Goal: Check status: Check status

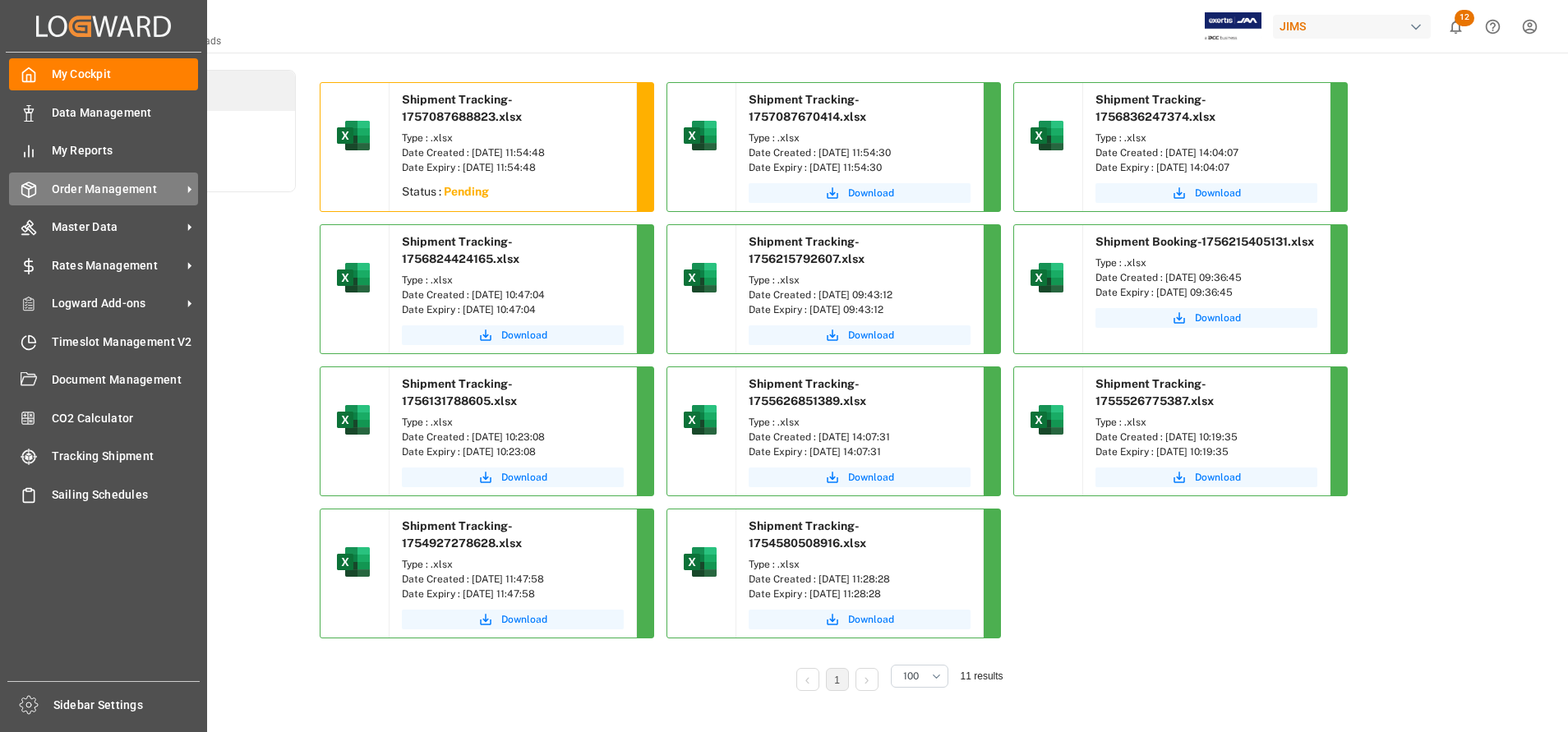
click at [123, 198] on div "Order Management Order Management" at bounding box center [104, 188] width 189 height 32
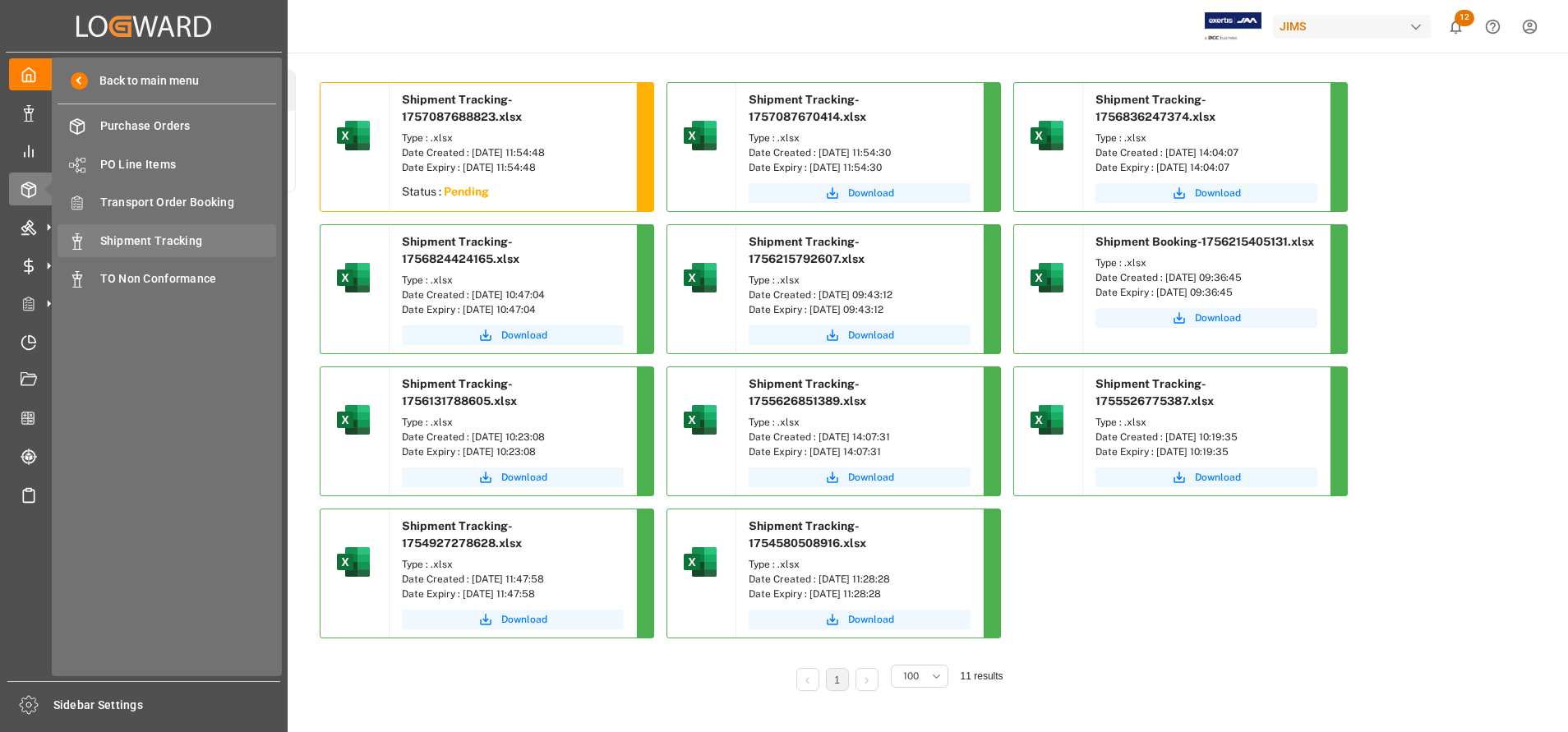
click at [169, 249] on span "Shipment Tracking" at bounding box center [188, 241] width 177 height 17
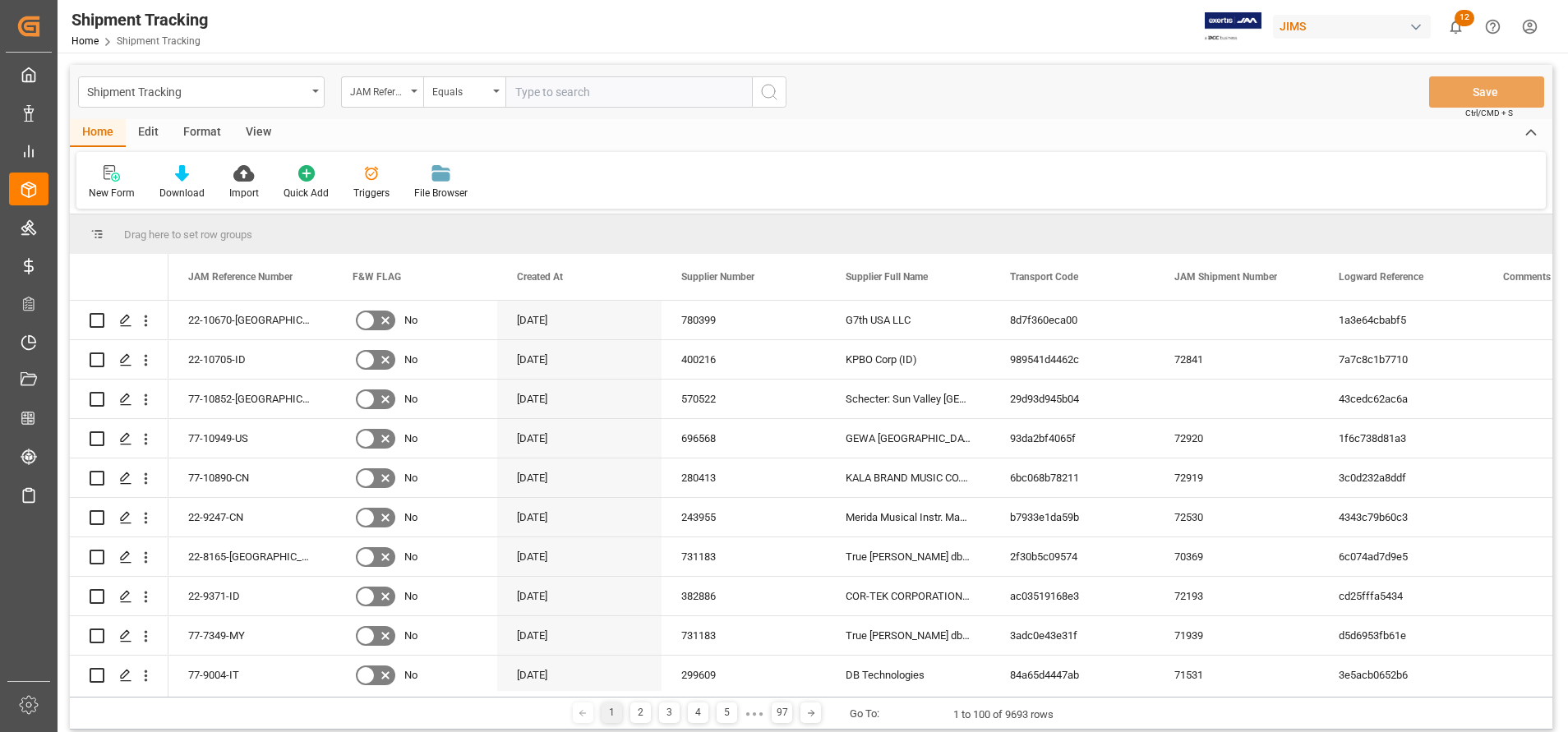
click at [725, 98] on input "text" at bounding box center [629, 92] width 247 height 32
type input "22-9883-DE"
click at [779, 102] on button "search button" at bounding box center [769, 92] width 34 height 32
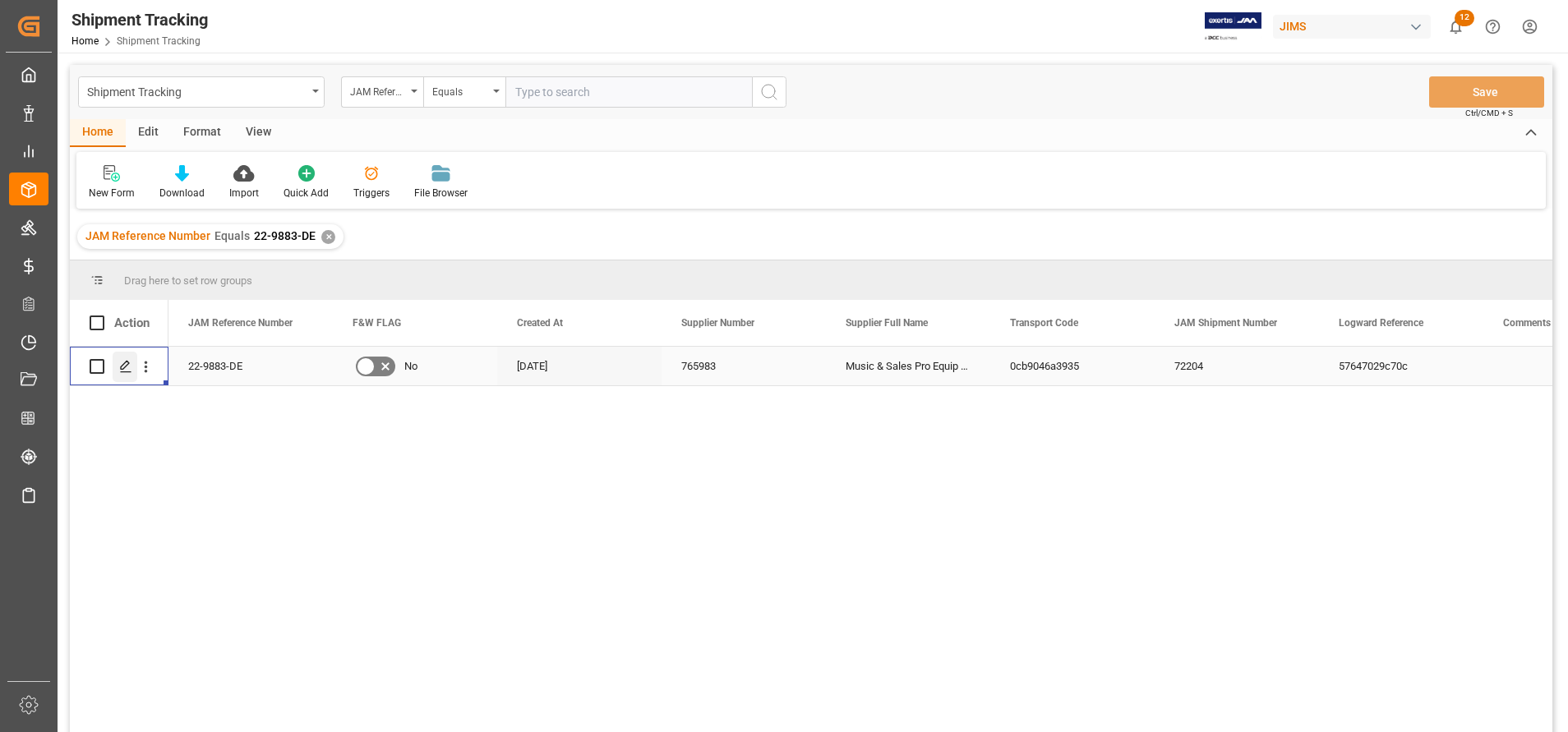
click at [127, 366] on polygon "Press SPACE to select this row." at bounding box center [124, 365] width 8 height 8
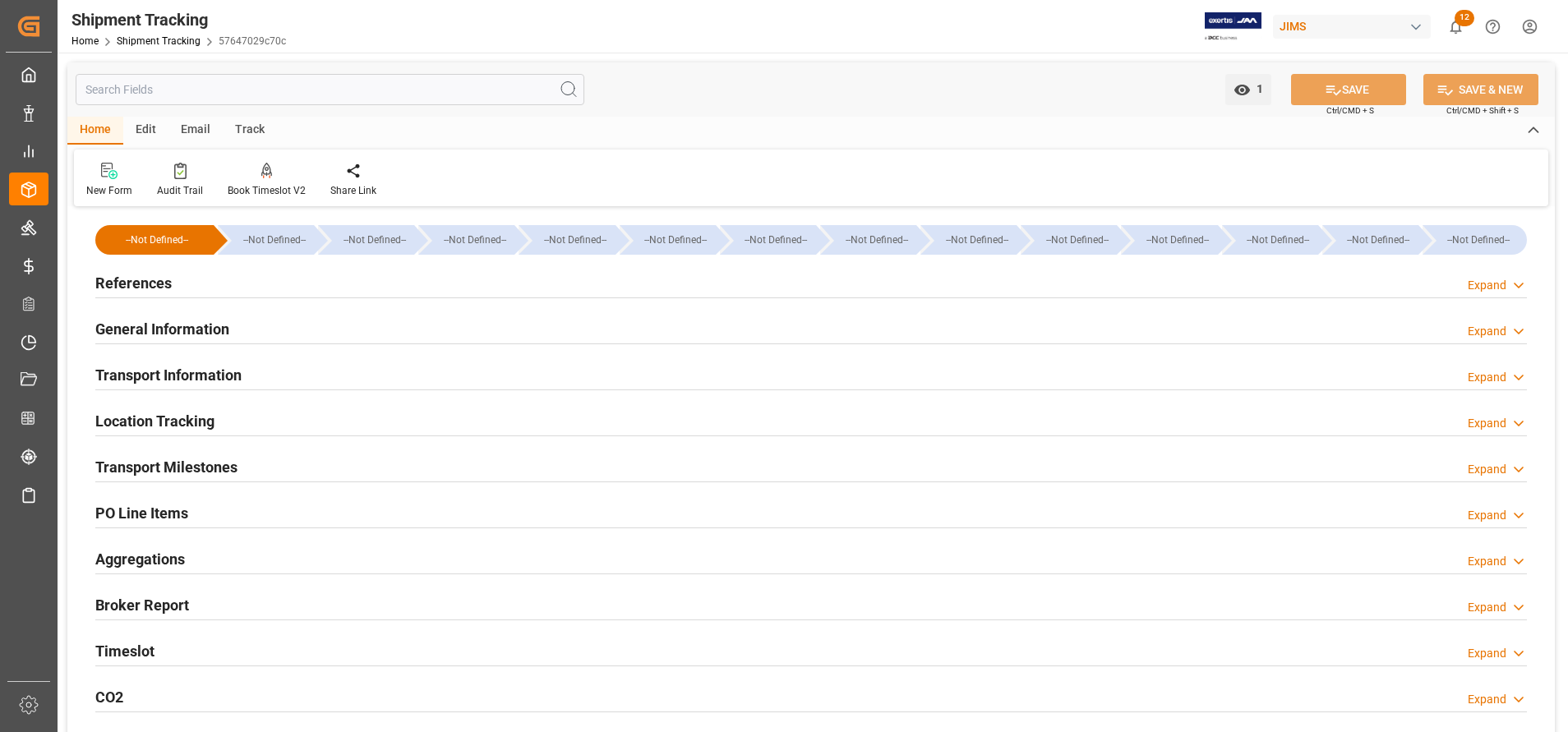
click at [164, 345] on div "General Information Expand" at bounding box center [811, 329] width 1454 height 46
click at [163, 337] on h2 "General Information" at bounding box center [162, 329] width 134 height 23
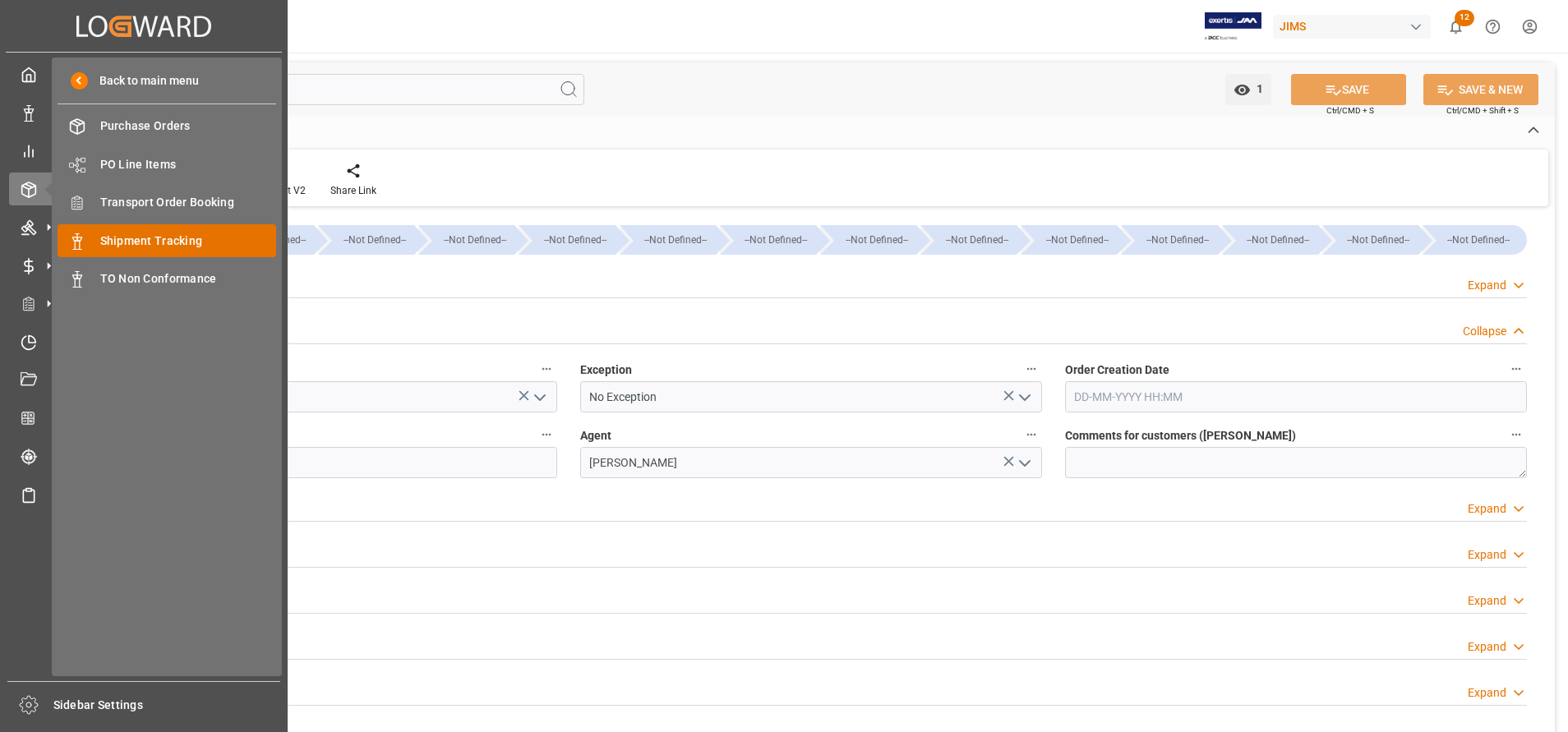
click at [116, 233] on span "Shipment Tracking" at bounding box center [188, 241] width 177 height 17
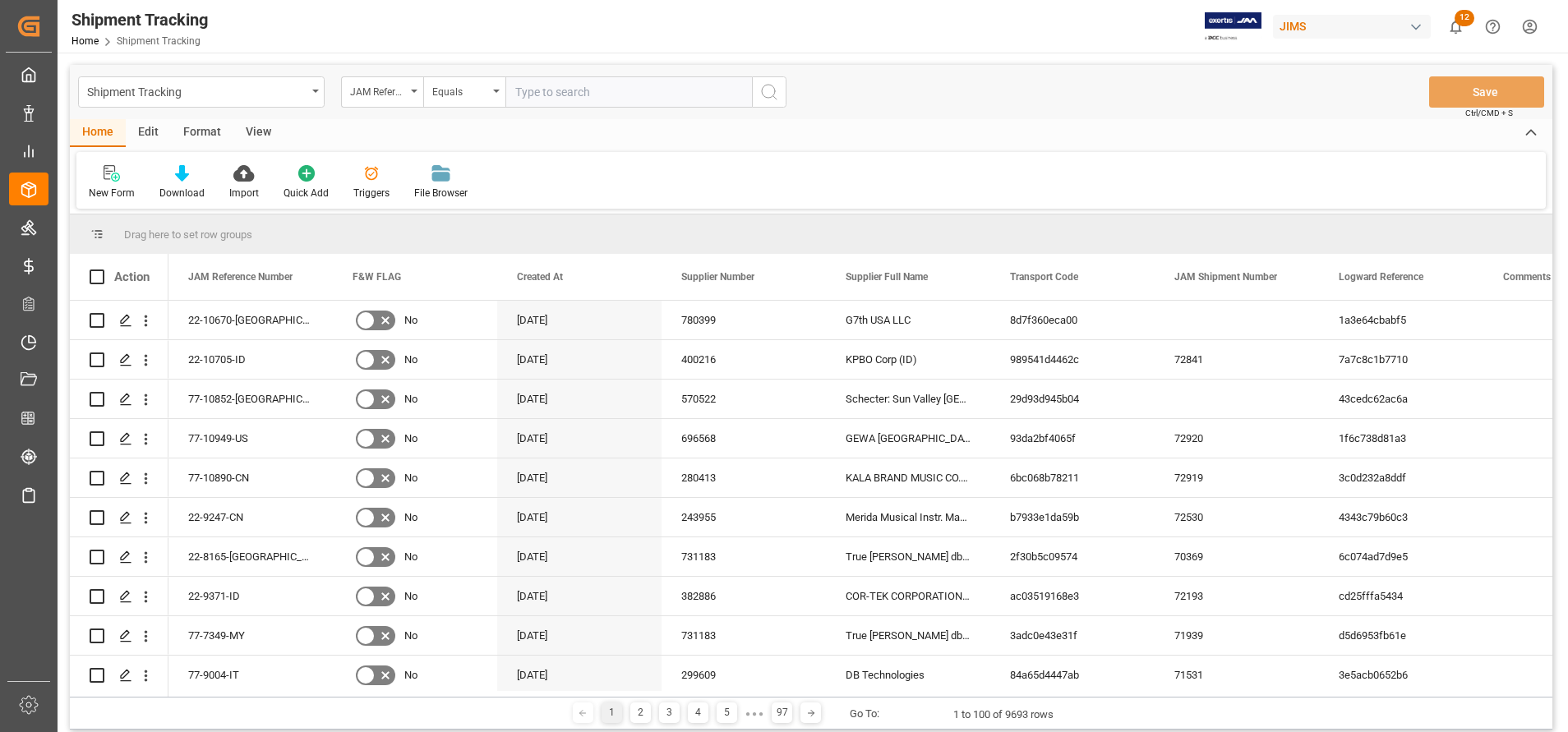
click at [670, 99] on input "text" at bounding box center [629, 92] width 247 height 32
paste input "22-9883-DE"
type input "22-9883-DE"
click at [777, 95] on icon "search button" at bounding box center [770, 92] width 20 height 20
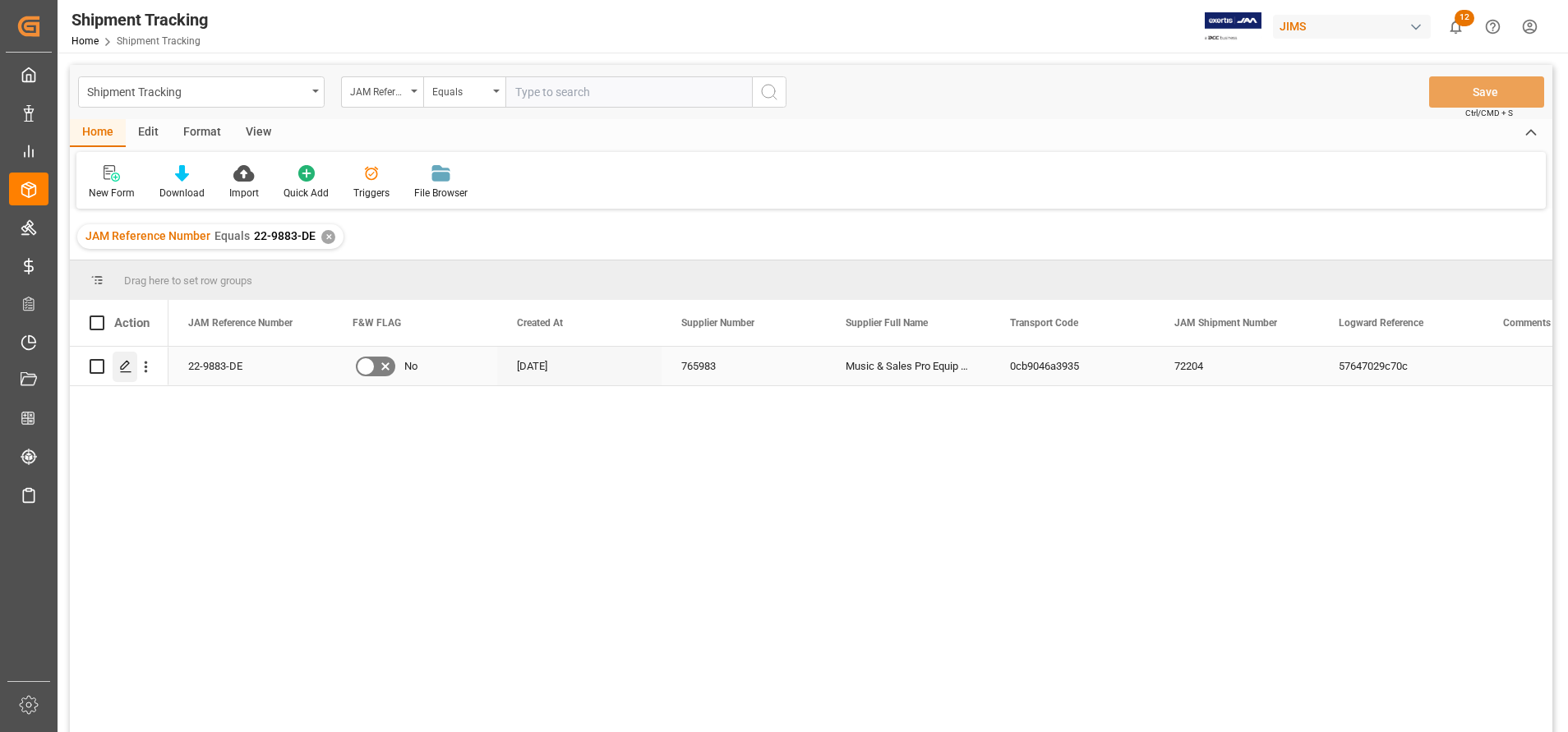
click at [121, 373] on icon "Press SPACE to select this row." at bounding box center [125, 366] width 14 height 14
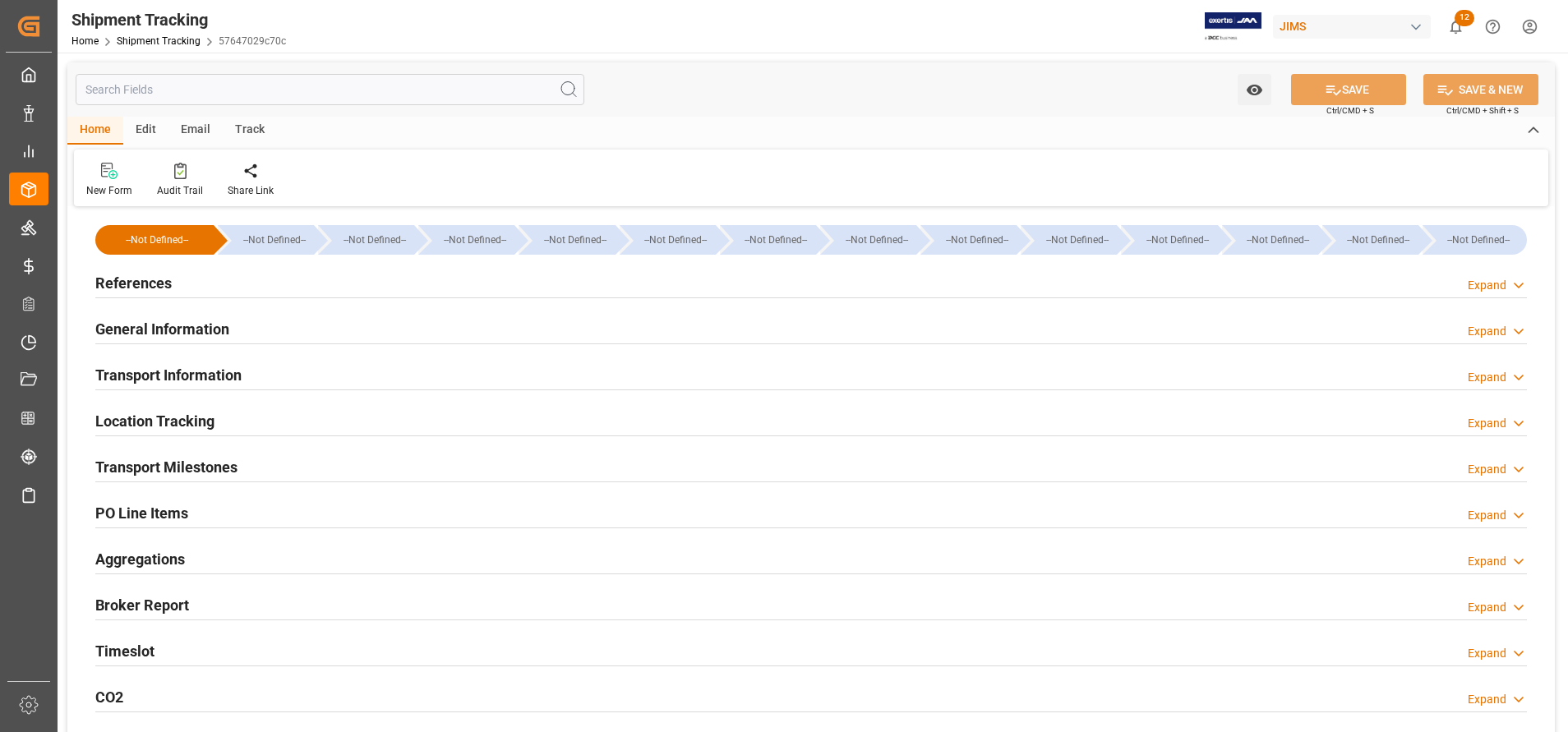
type input "ONE"
type input "Ocean Network Express"
type input "14382.7421"
click at [172, 327] on h2 "General Information" at bounding box center [162, 329] width 134 height 23
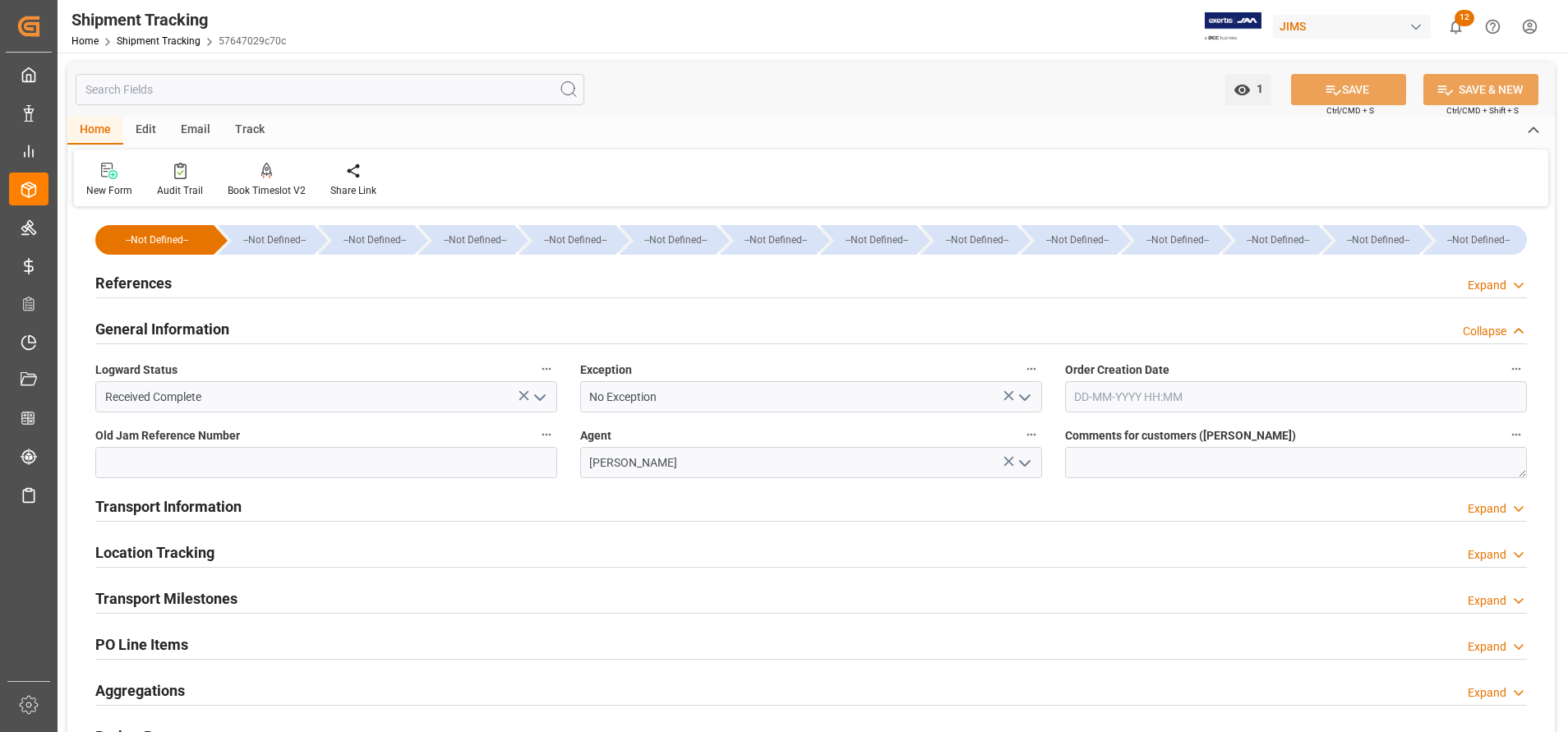
click at [217, 505] on h2 "Transport Information" at bounding box center [169, 507] width 146 height 23
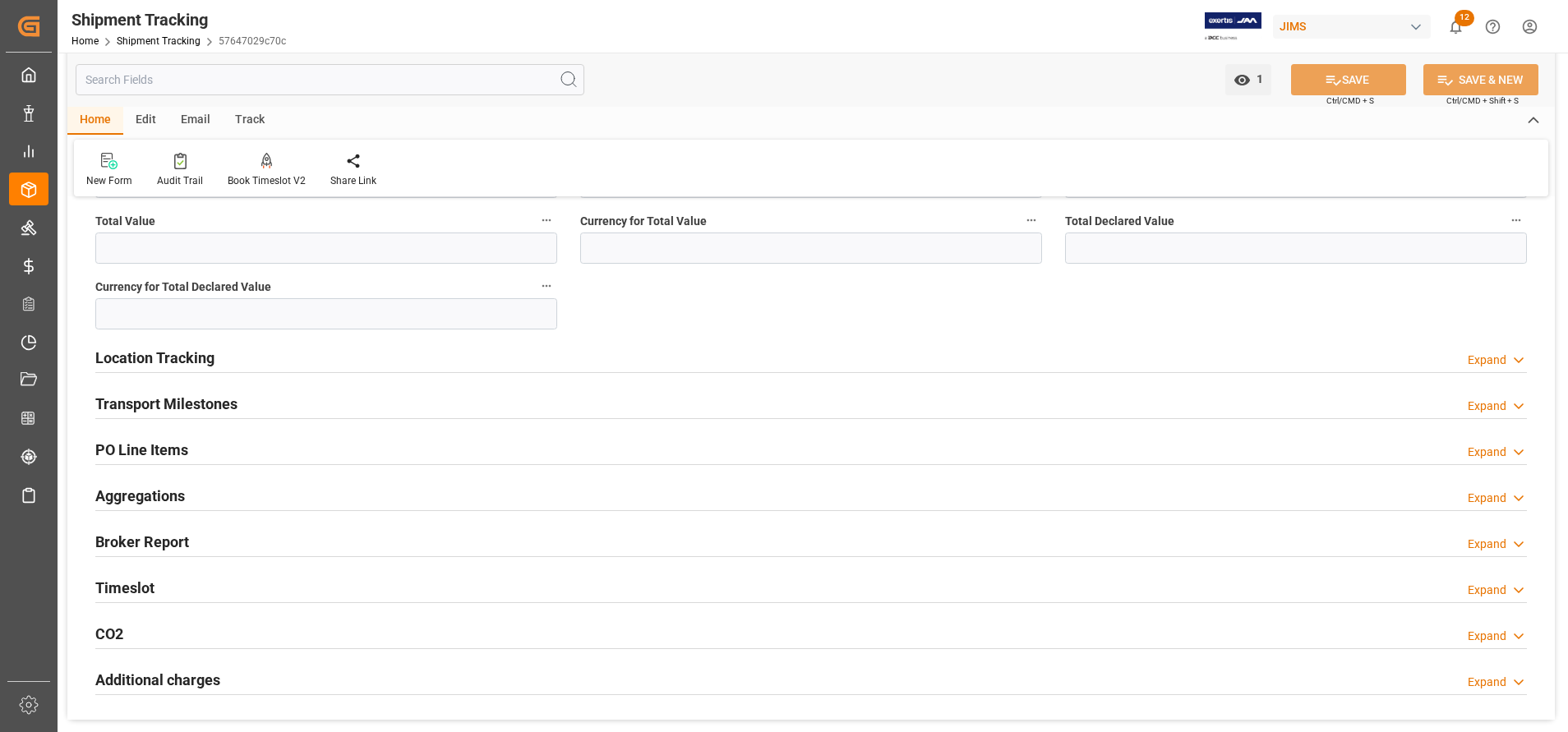
scroll to position [863, 0]
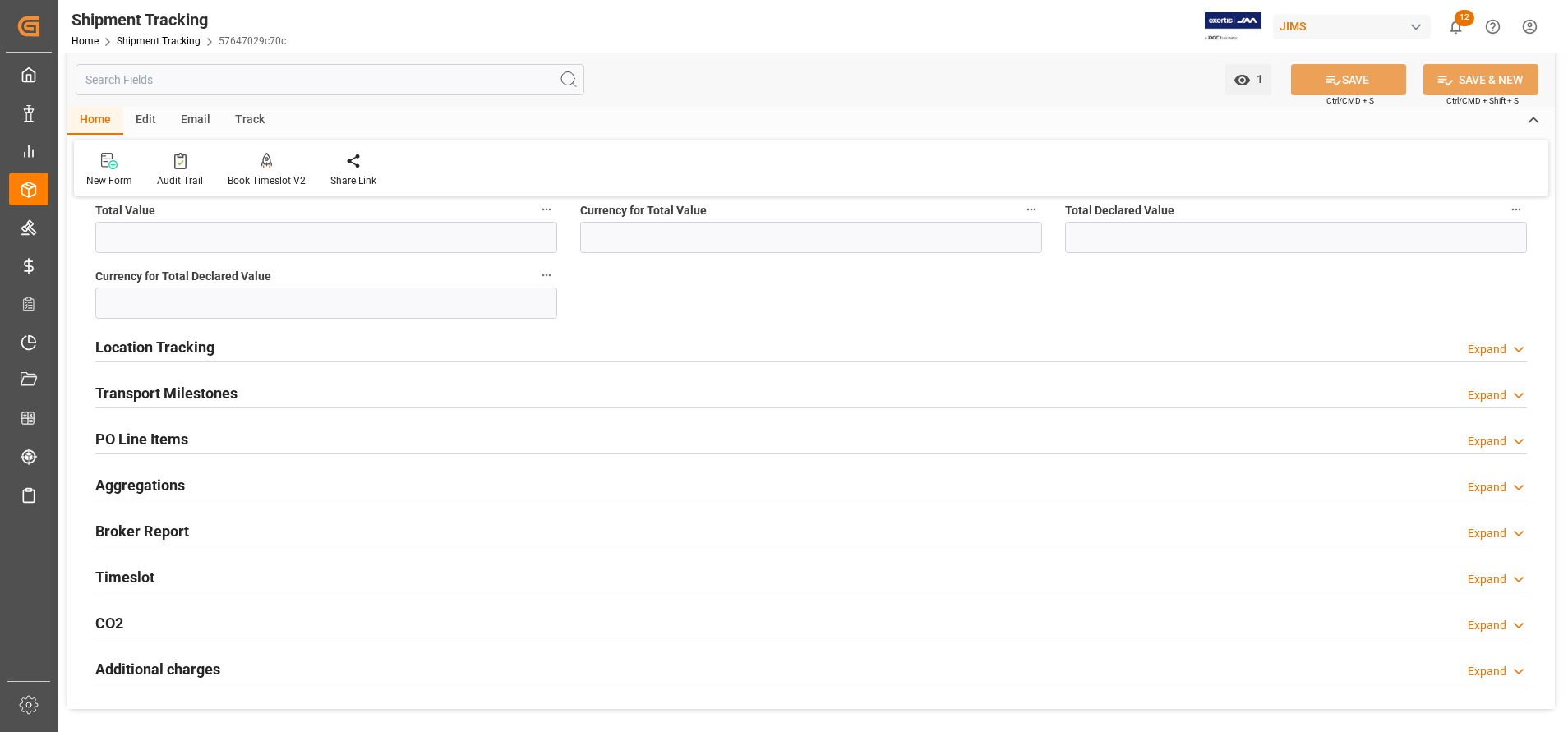
click at [220, 394] on h2 "Transport Milestones" at bounding box center [167, 393] width 142 height 23
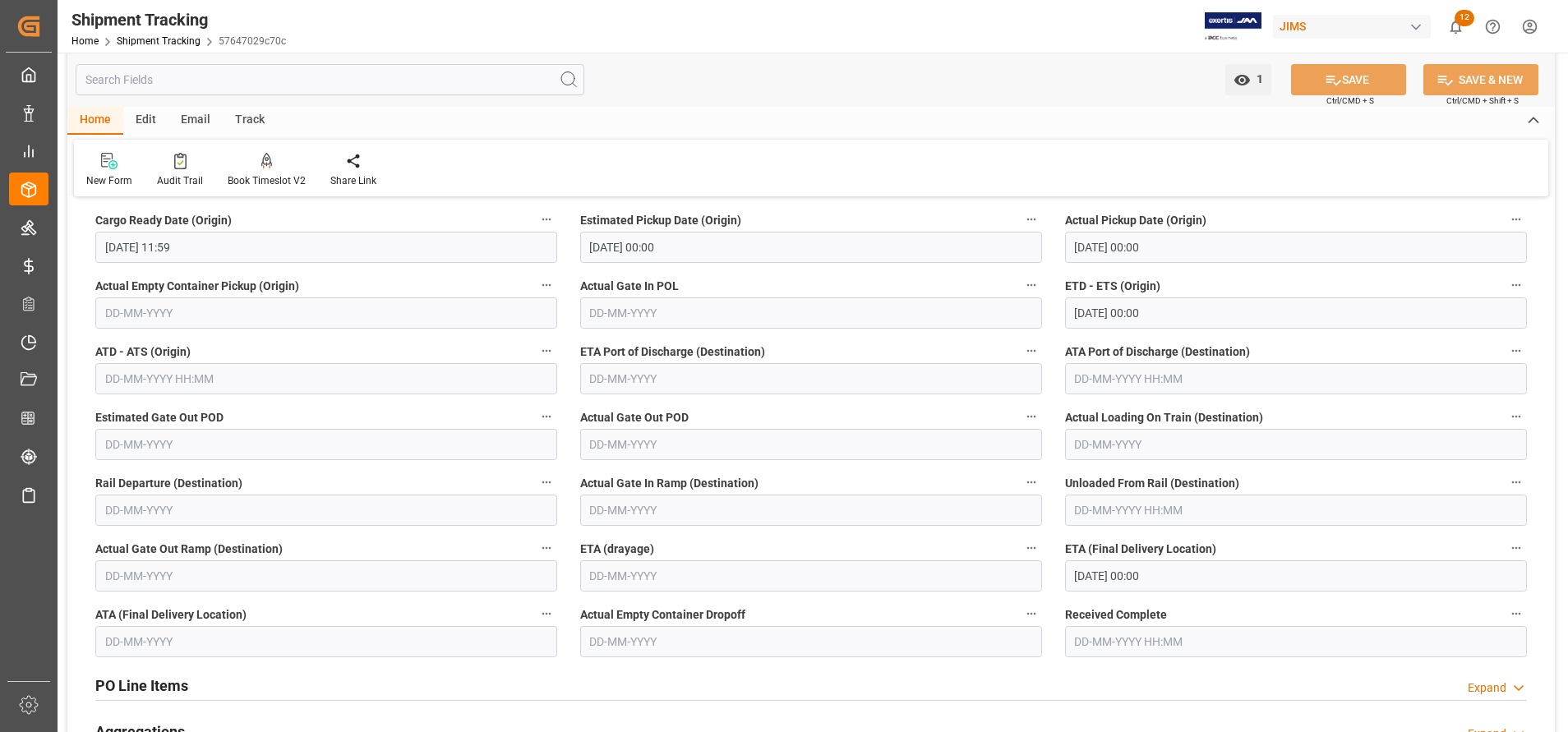
scroll to position [1110, 0]
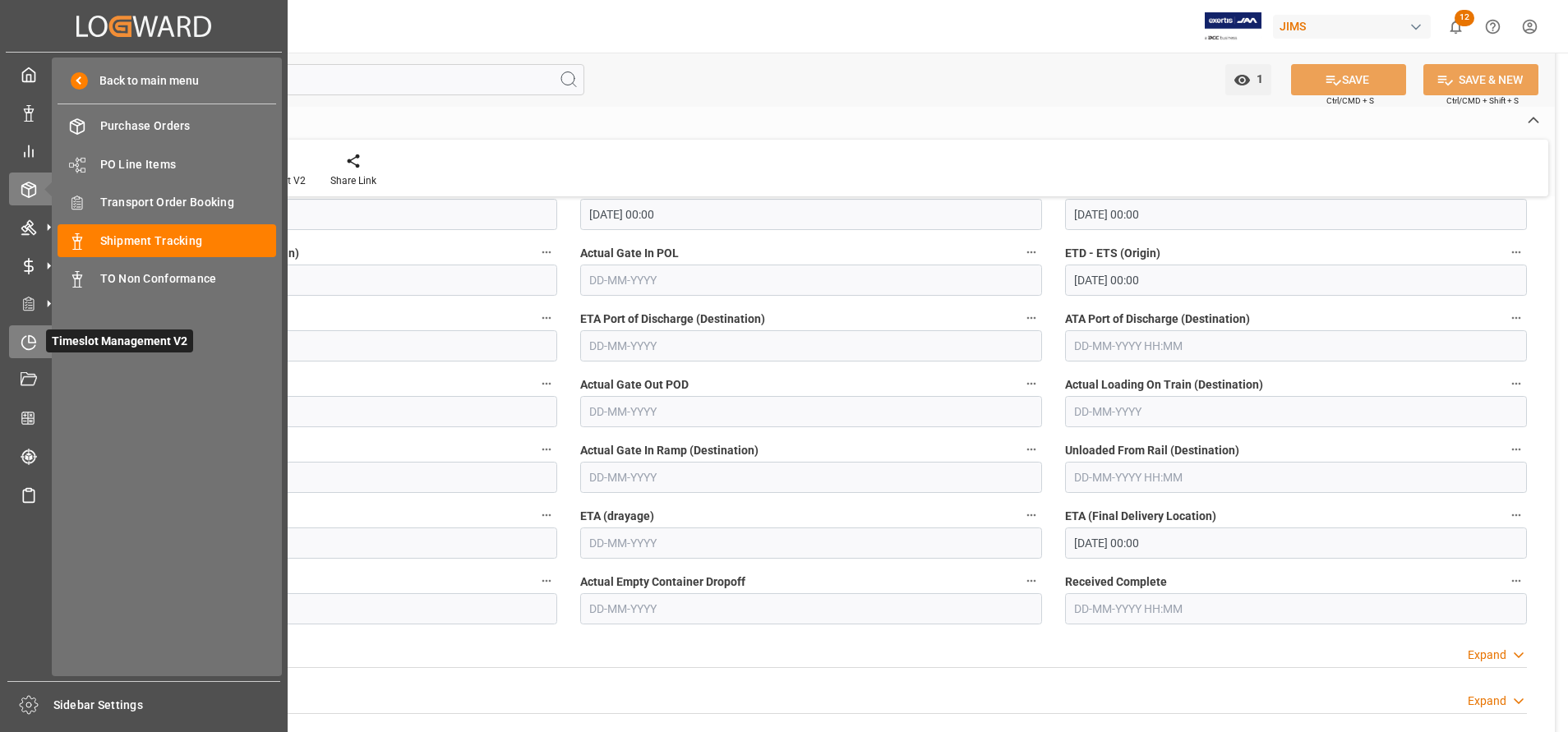
click at [26, 340] on icon at bounding box center [29, 343] width 16 height 16
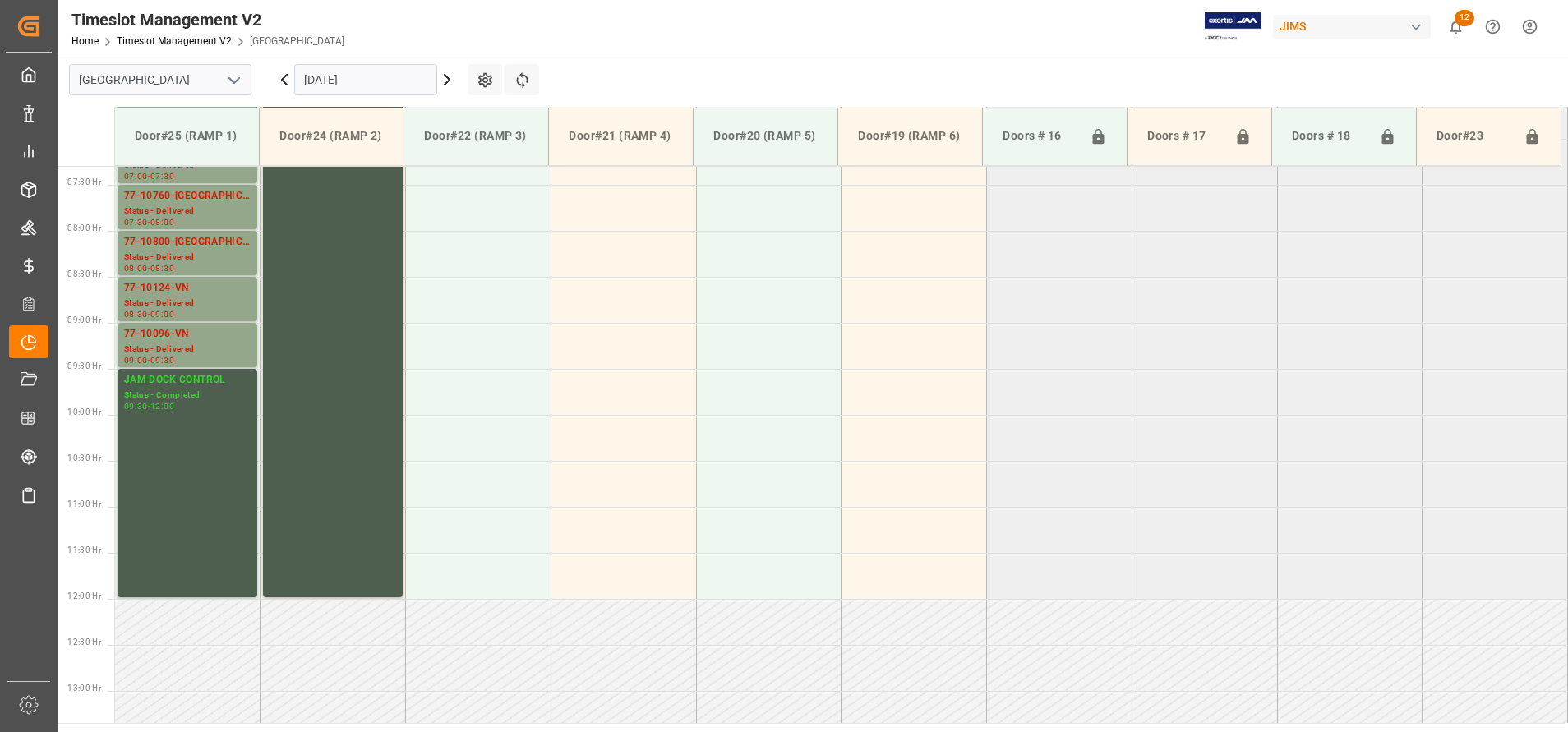
scroll to position [1003, 0]
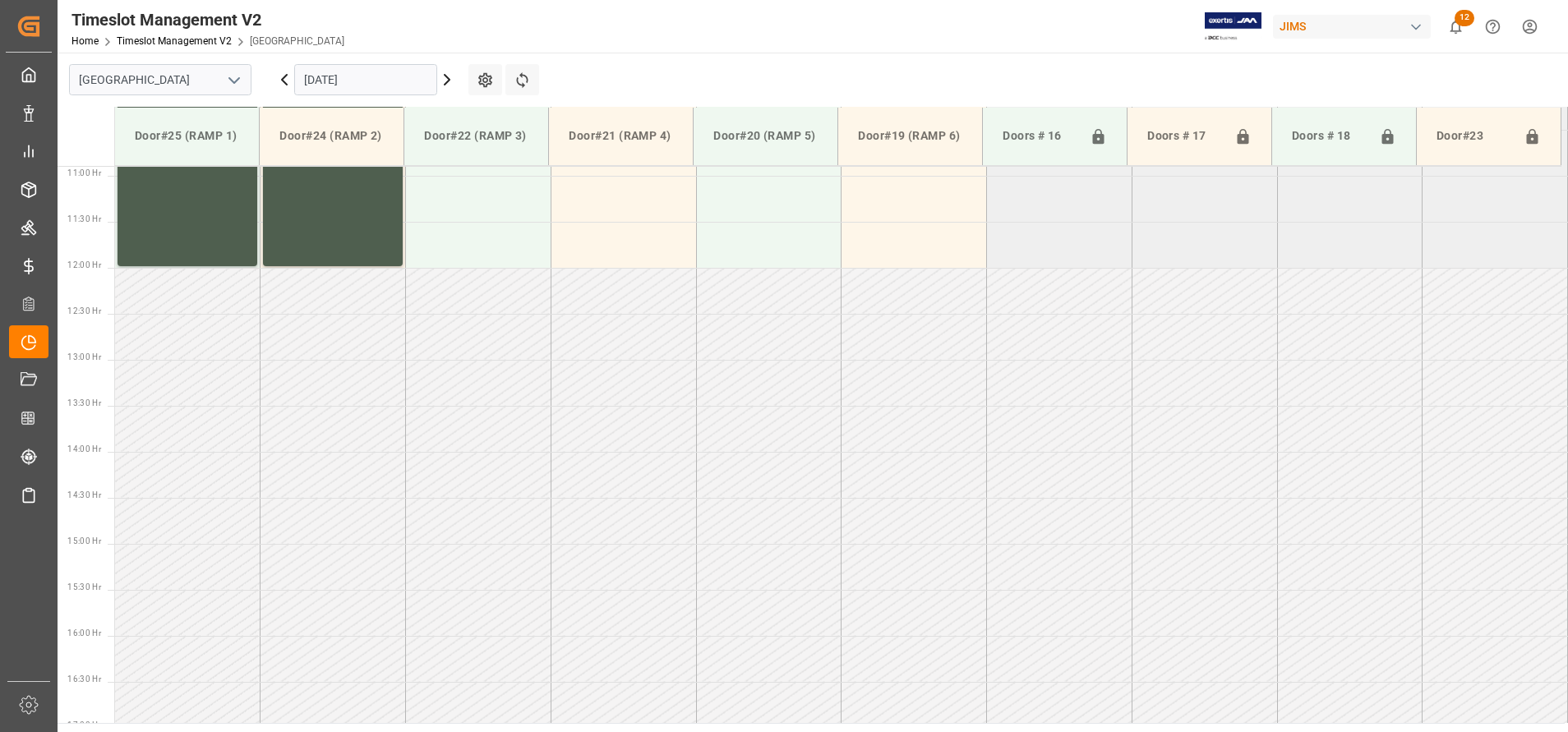
click at [234, 87] on icon "open menu" at bounding box center [234, 80] width 20 height 20
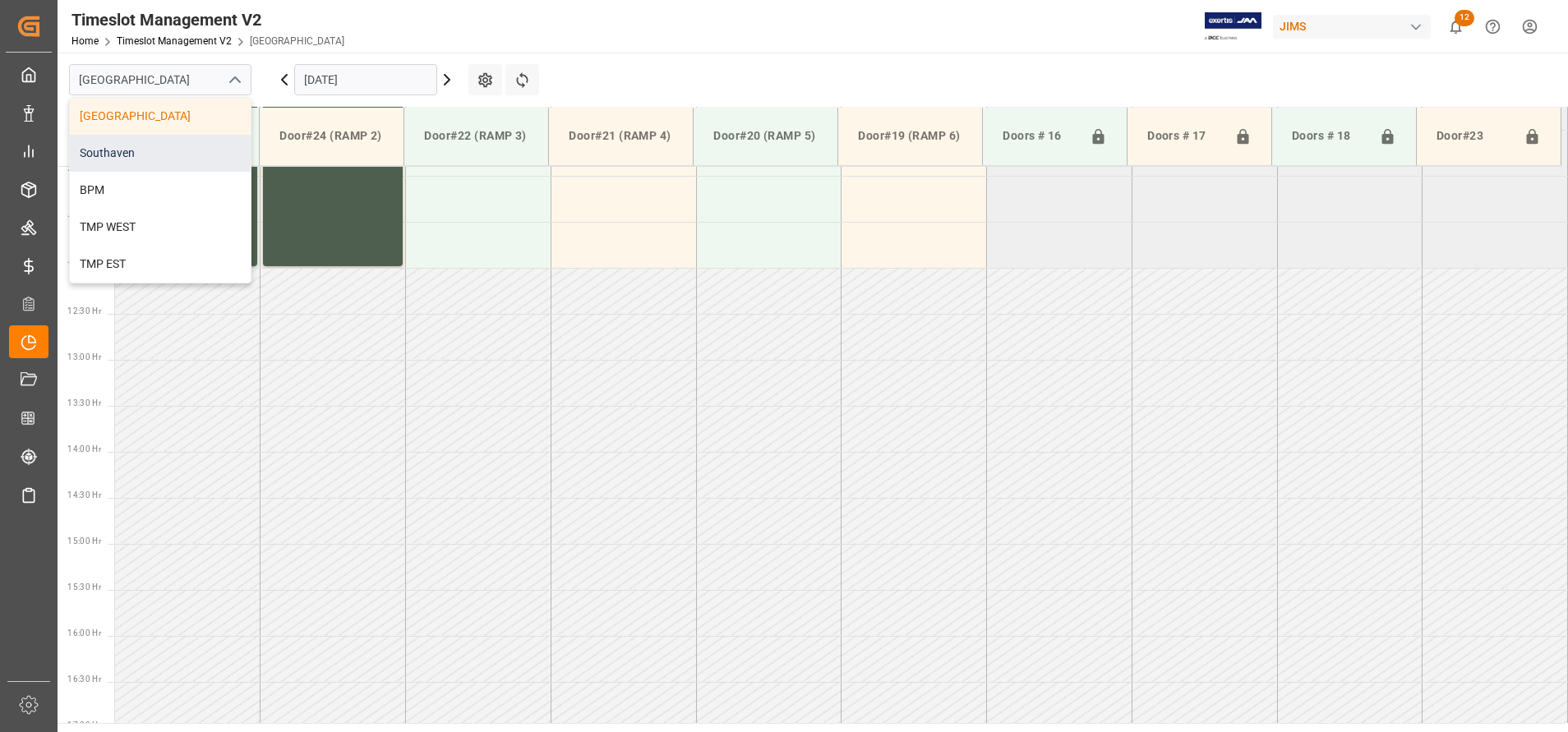
click at [199, 144] on div "Southaven" at bounding box center [160, 153] width 181 height 37
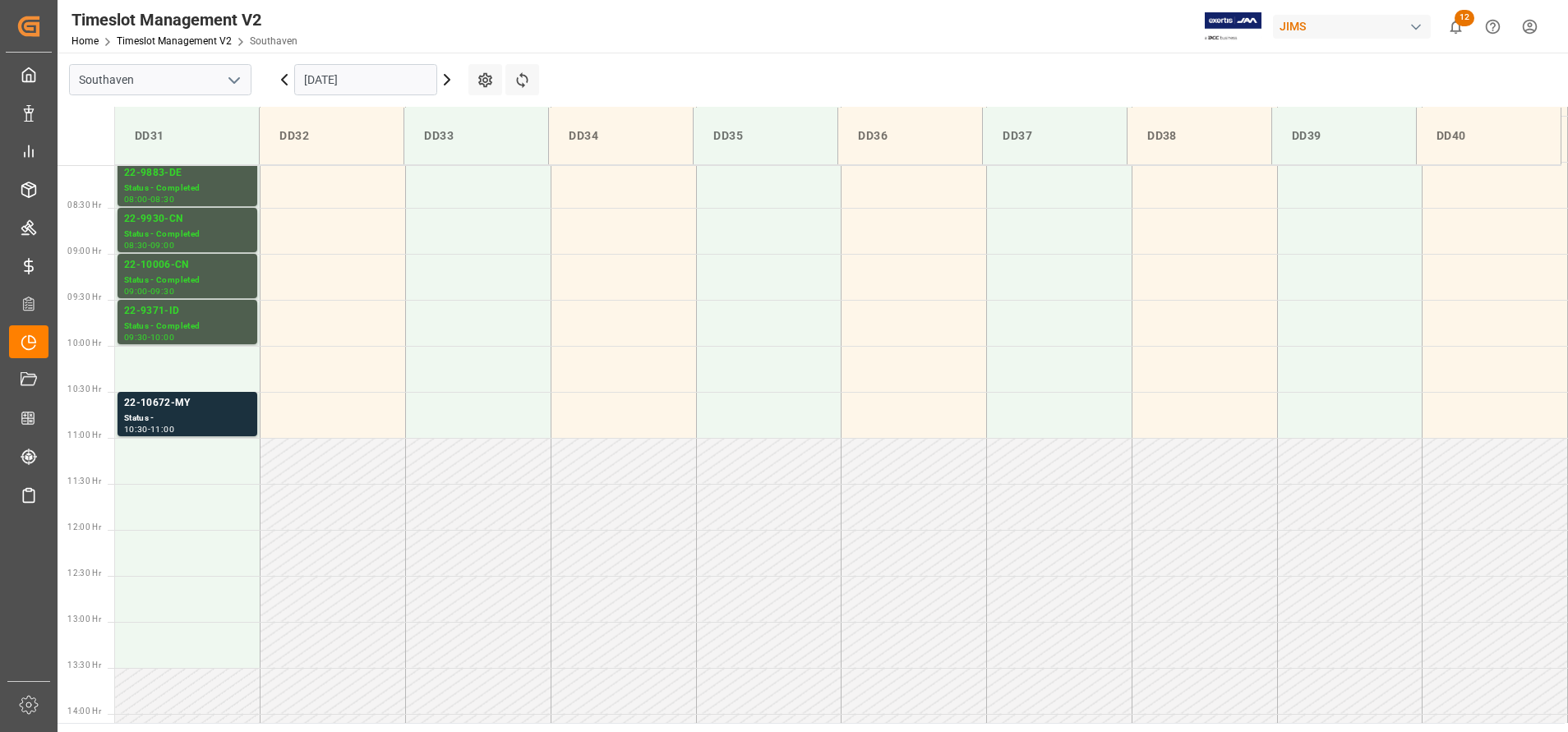
scroll to position [617, 0]
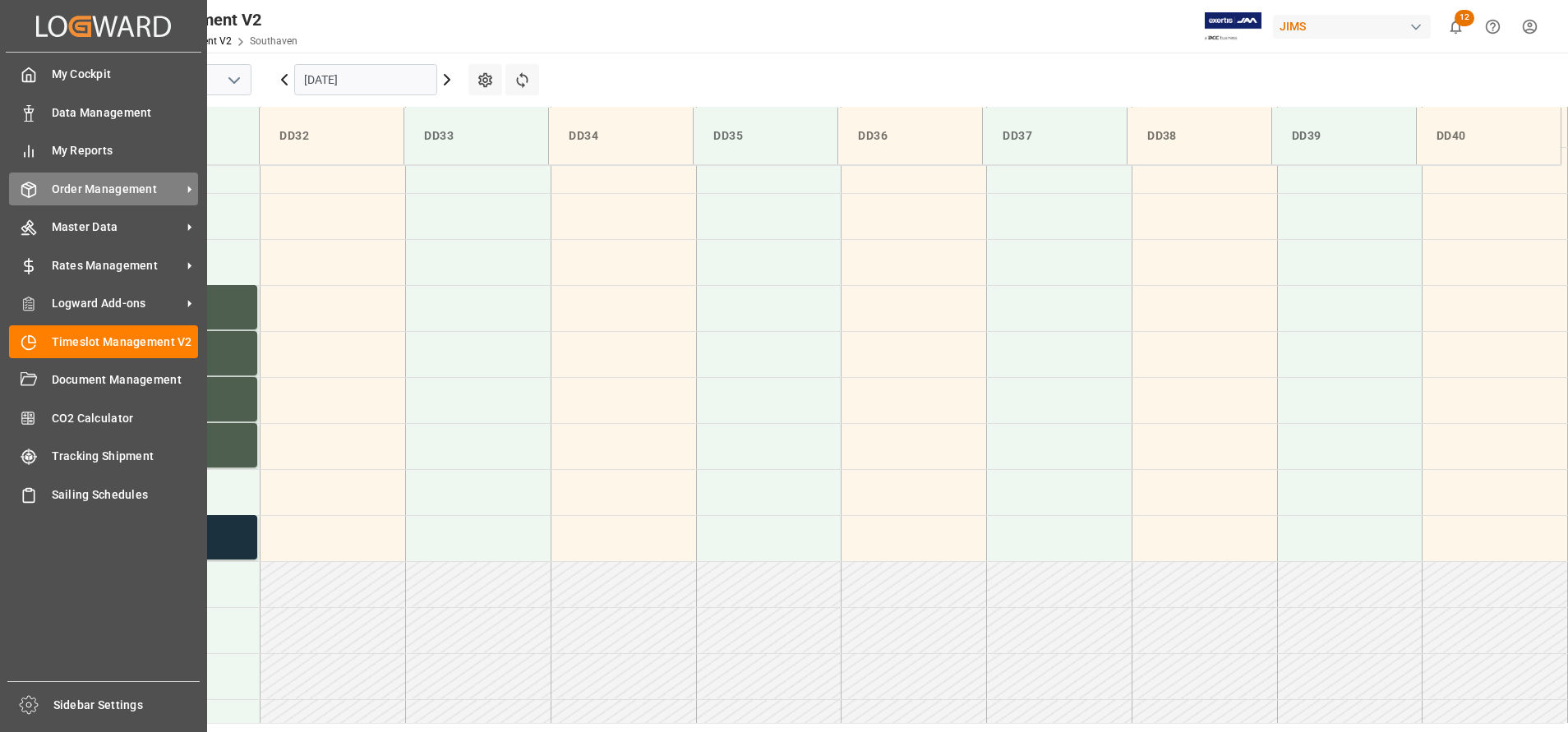
click at [96, 191] on span "Order Management" at bounding box center [116, 189] width 130 height 17
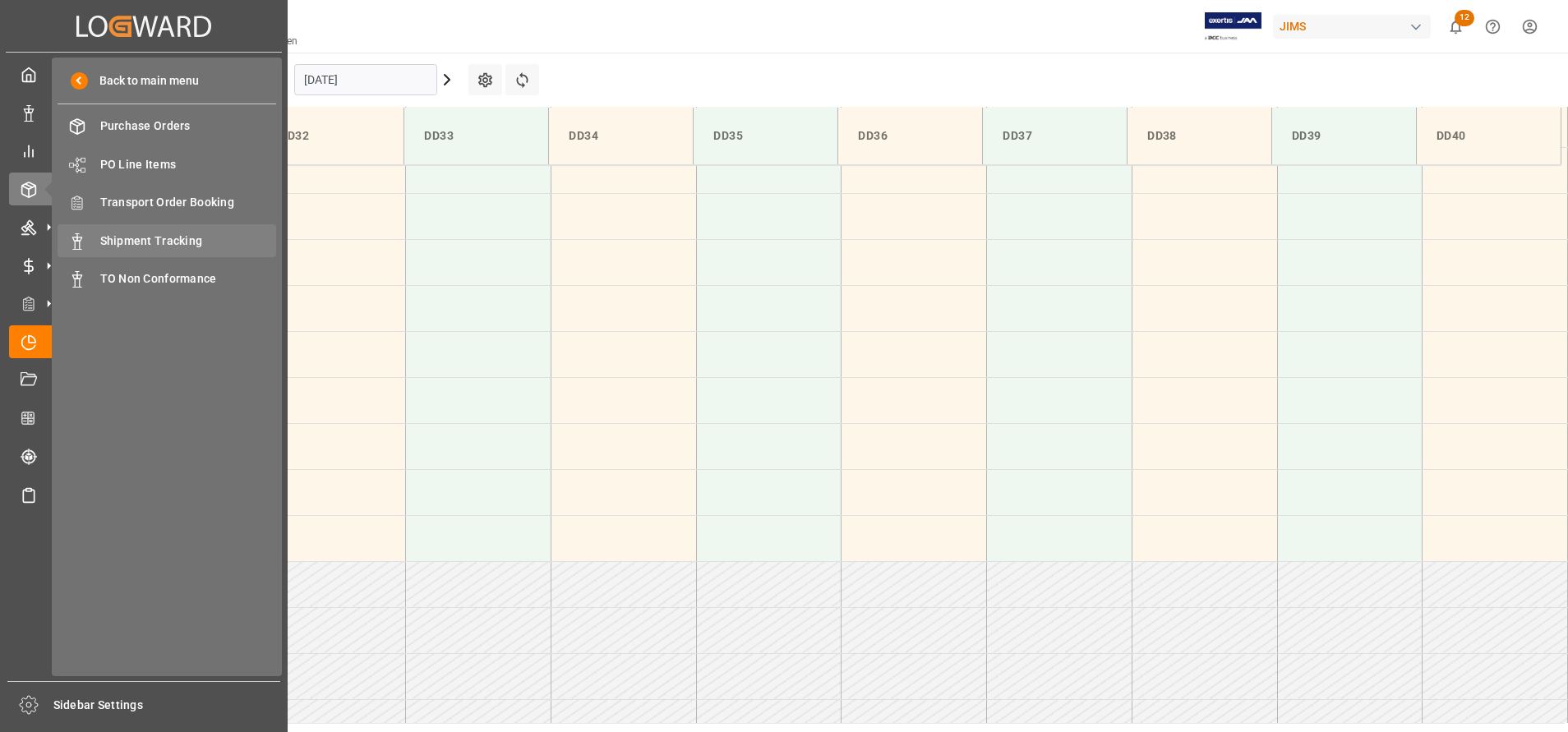
click at [139, 236] on span "Shipment Tracking" at bounding box center [188, 241] width 177 height 17
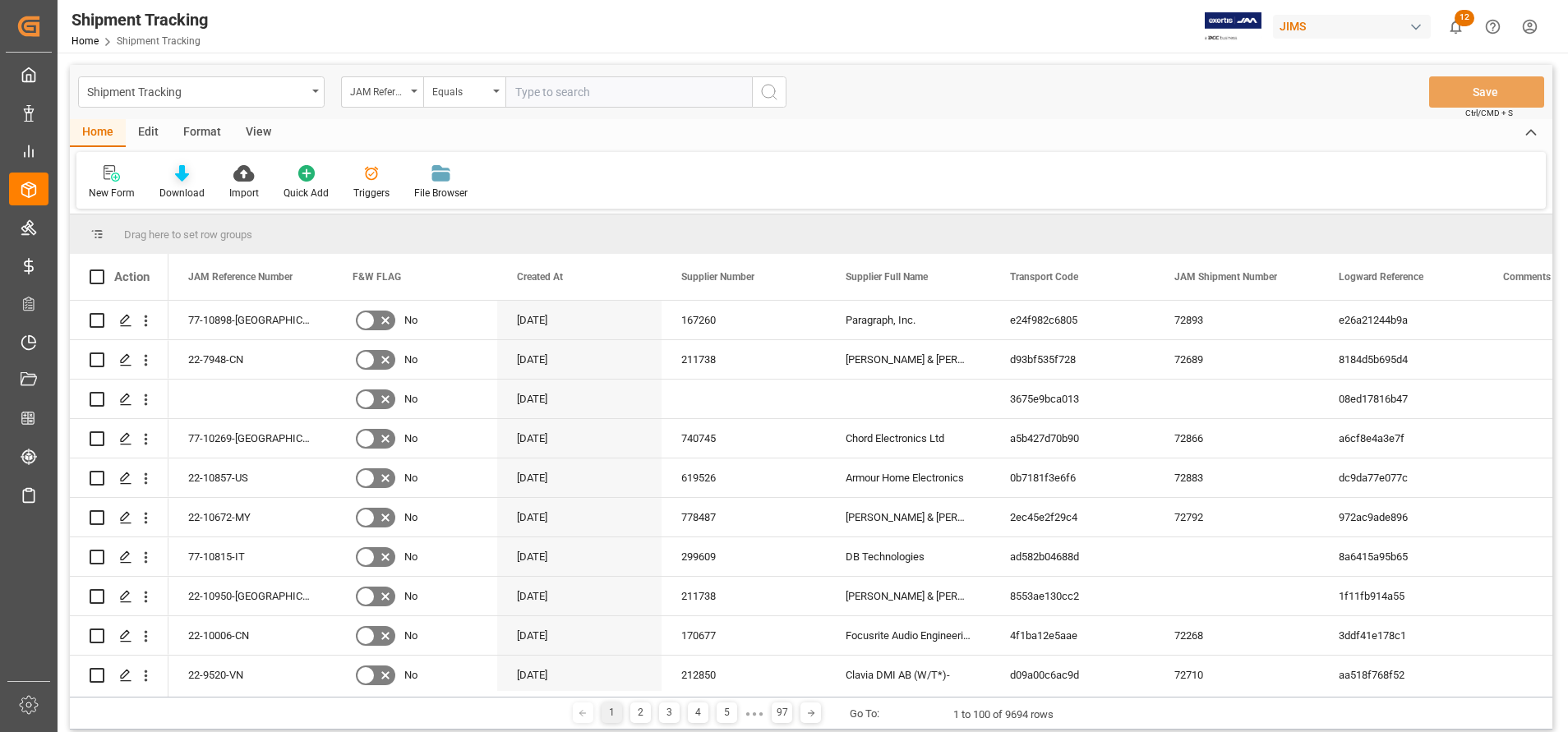
click at [173, 189] on div "Download" at bounding box center [182, 193] width 45 height 14
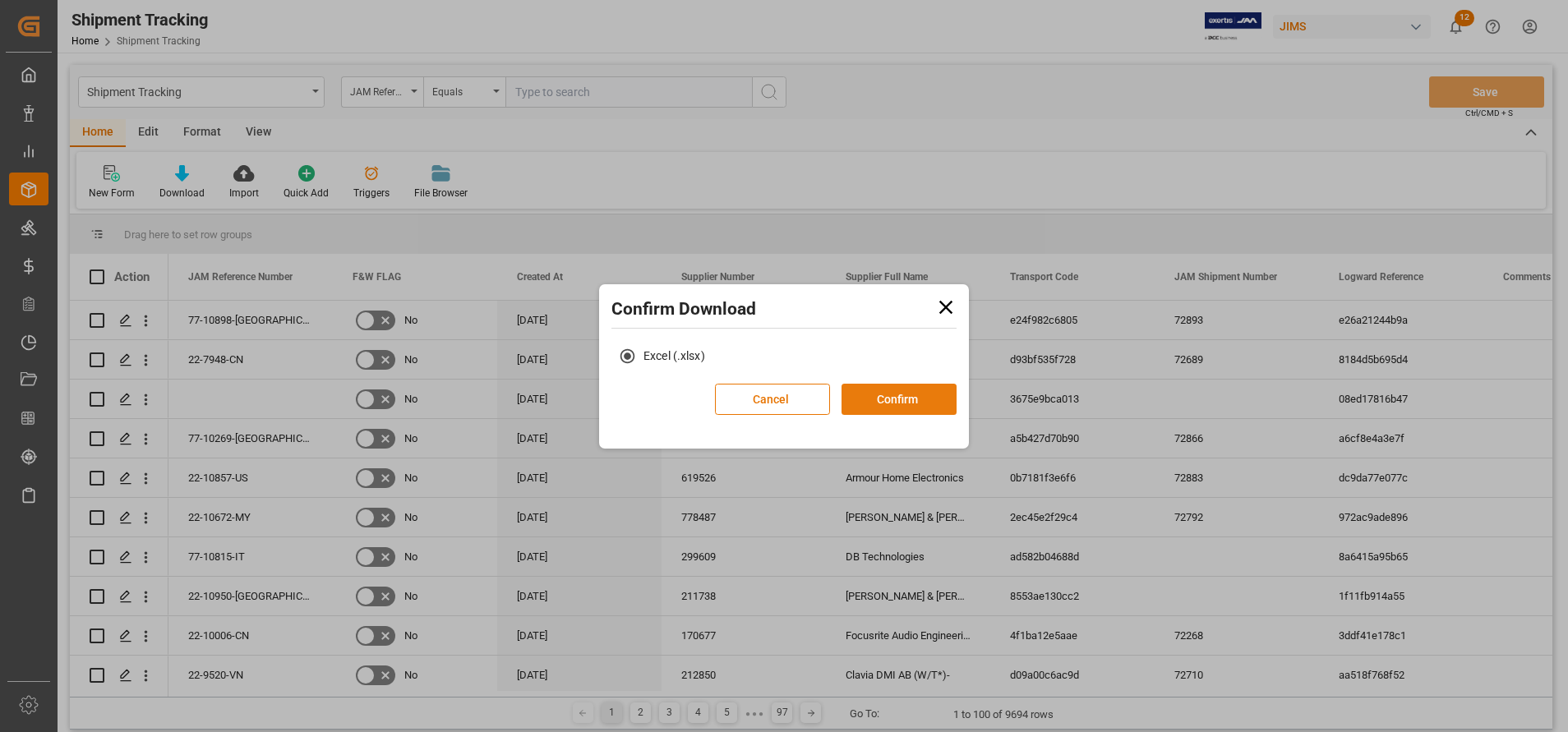
click at [913, 400] on button "Confirm" at bounding box center [899, 399] width 115 height 32
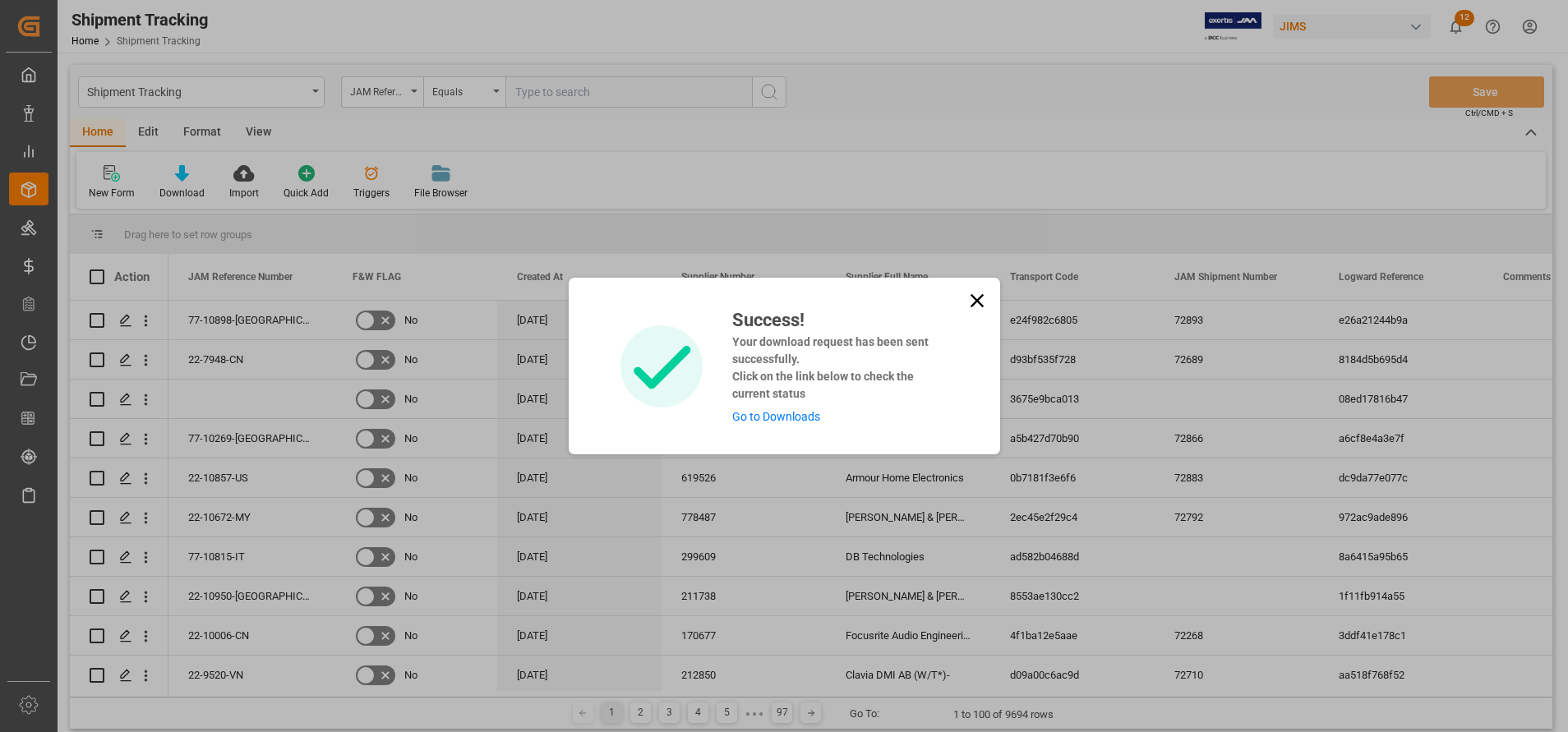
click at [802, 416] on link "Go to Downloads" at bounding box center [776, 416] width 88 height 14
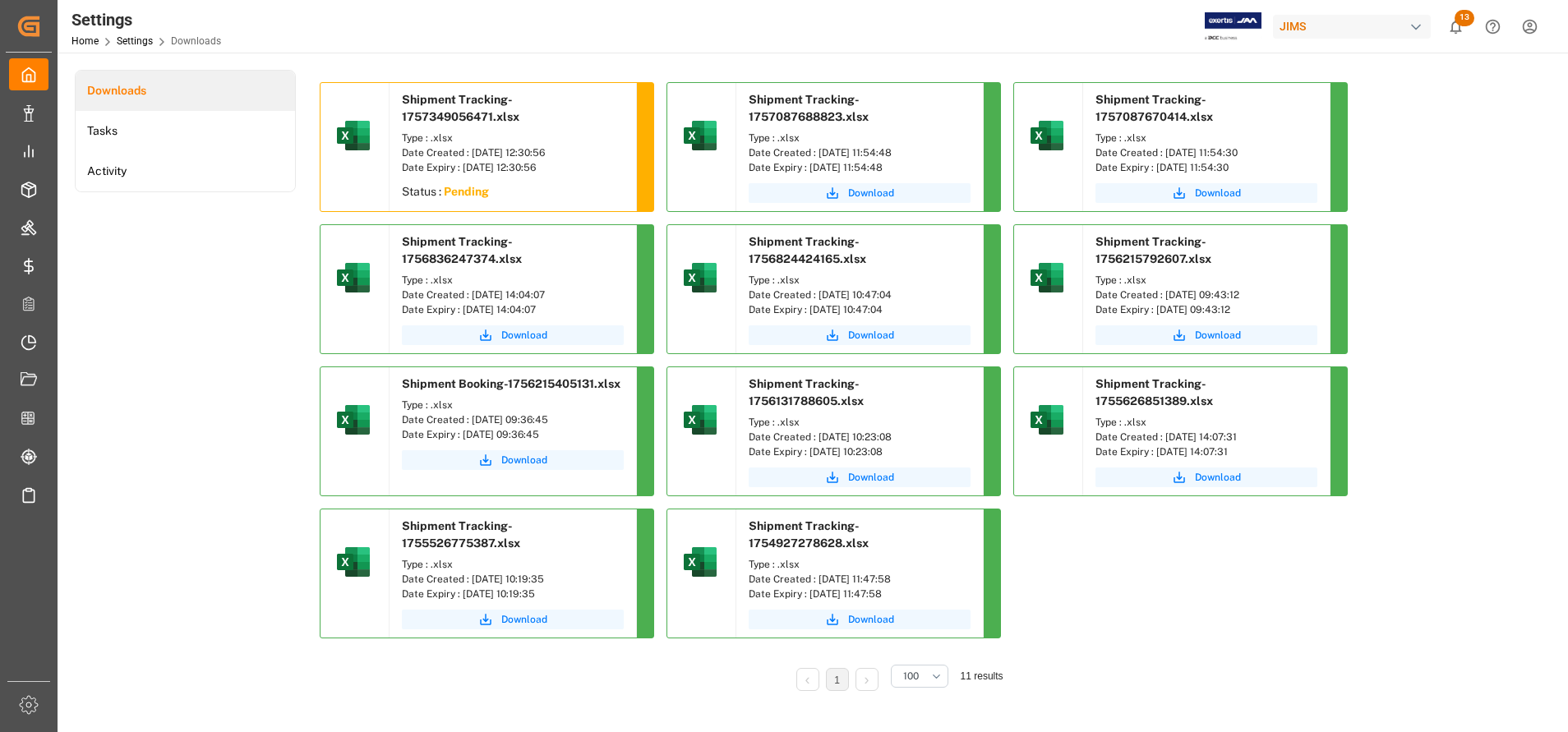
click at [978, 28] on div "Settings Home Settings Downloads JIMS 13 Notifications Only show unread All Wat…" at bounding box center [807, 26] width 1522 height 52
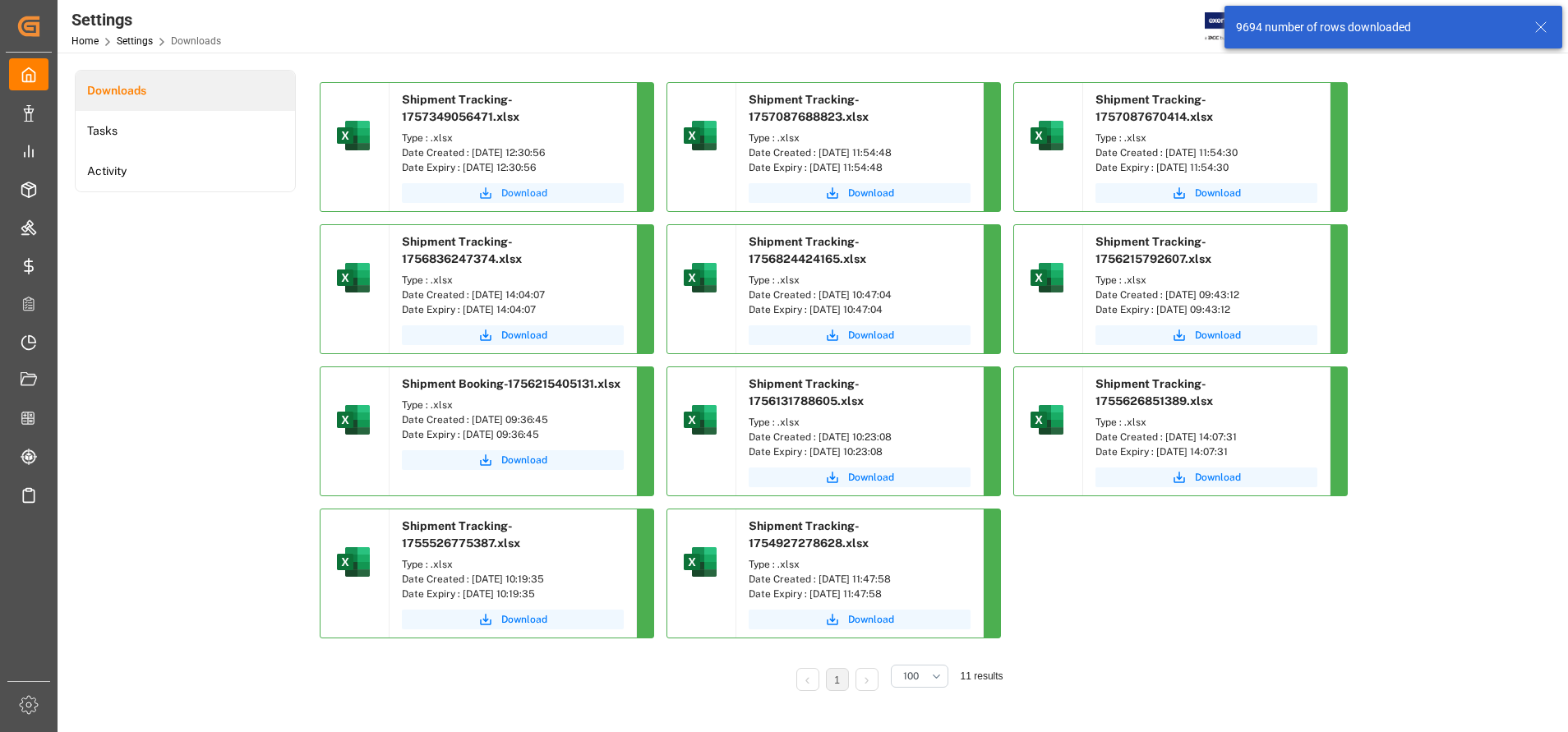
click at [527, 191] on span "Download" at bounding box center [524, 193] width 46 height 14
